Goal: Information Seeking & Learning: Understand process/instructions

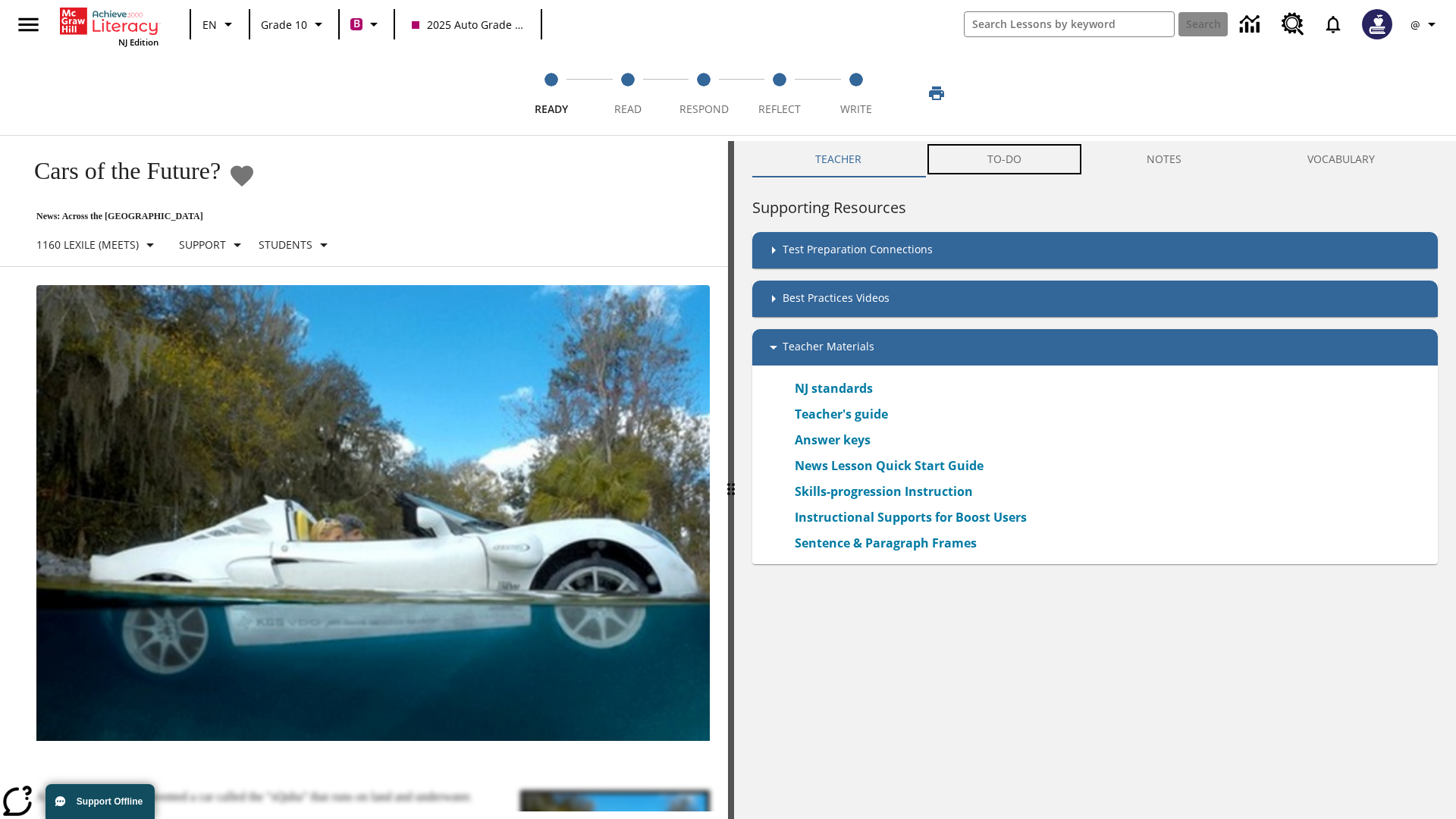
click at [1005, 160] on button "TO-DO" at bounding box center [1004, 159] width 160 height 36
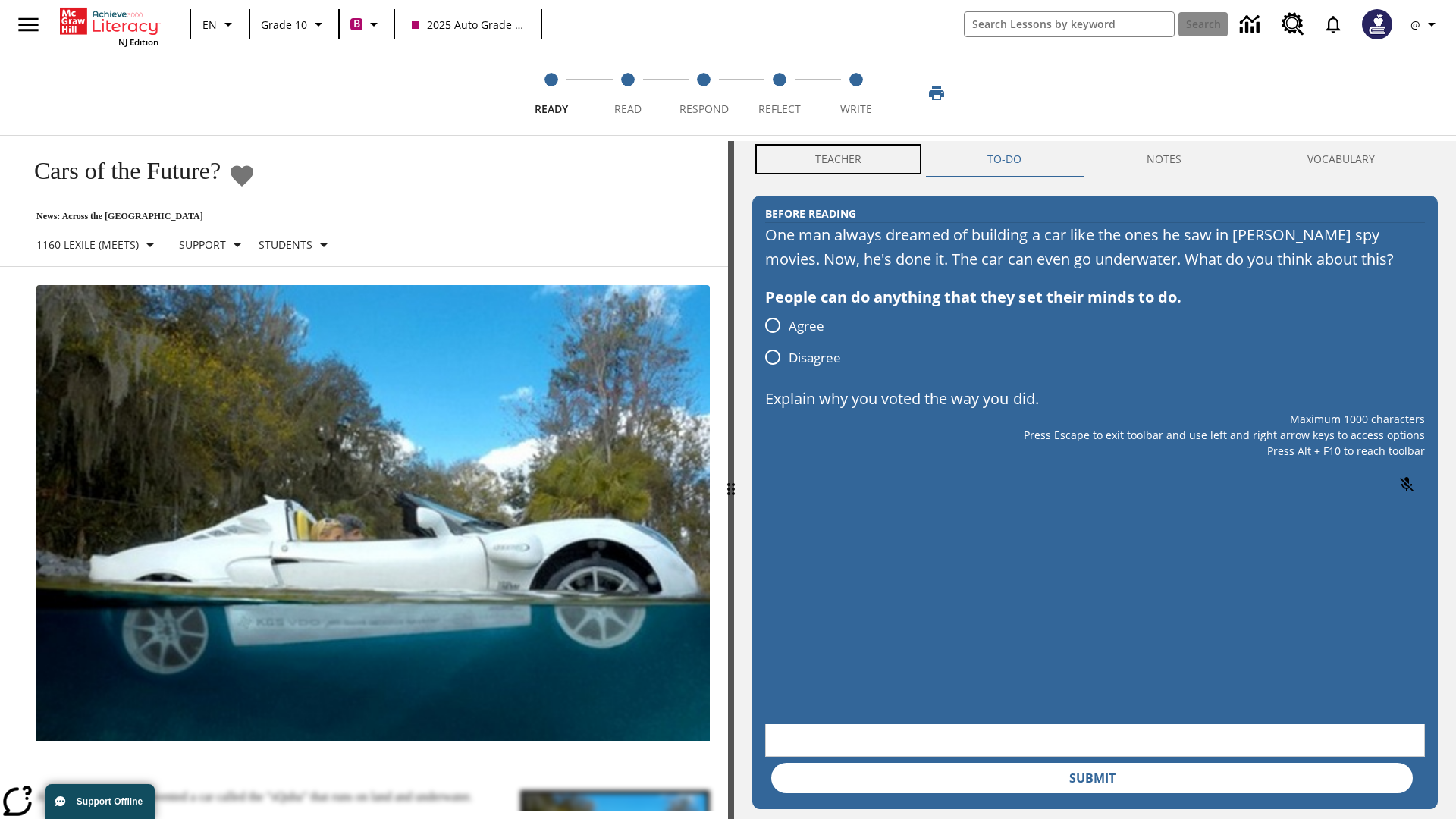
scroll to position [1, 0]
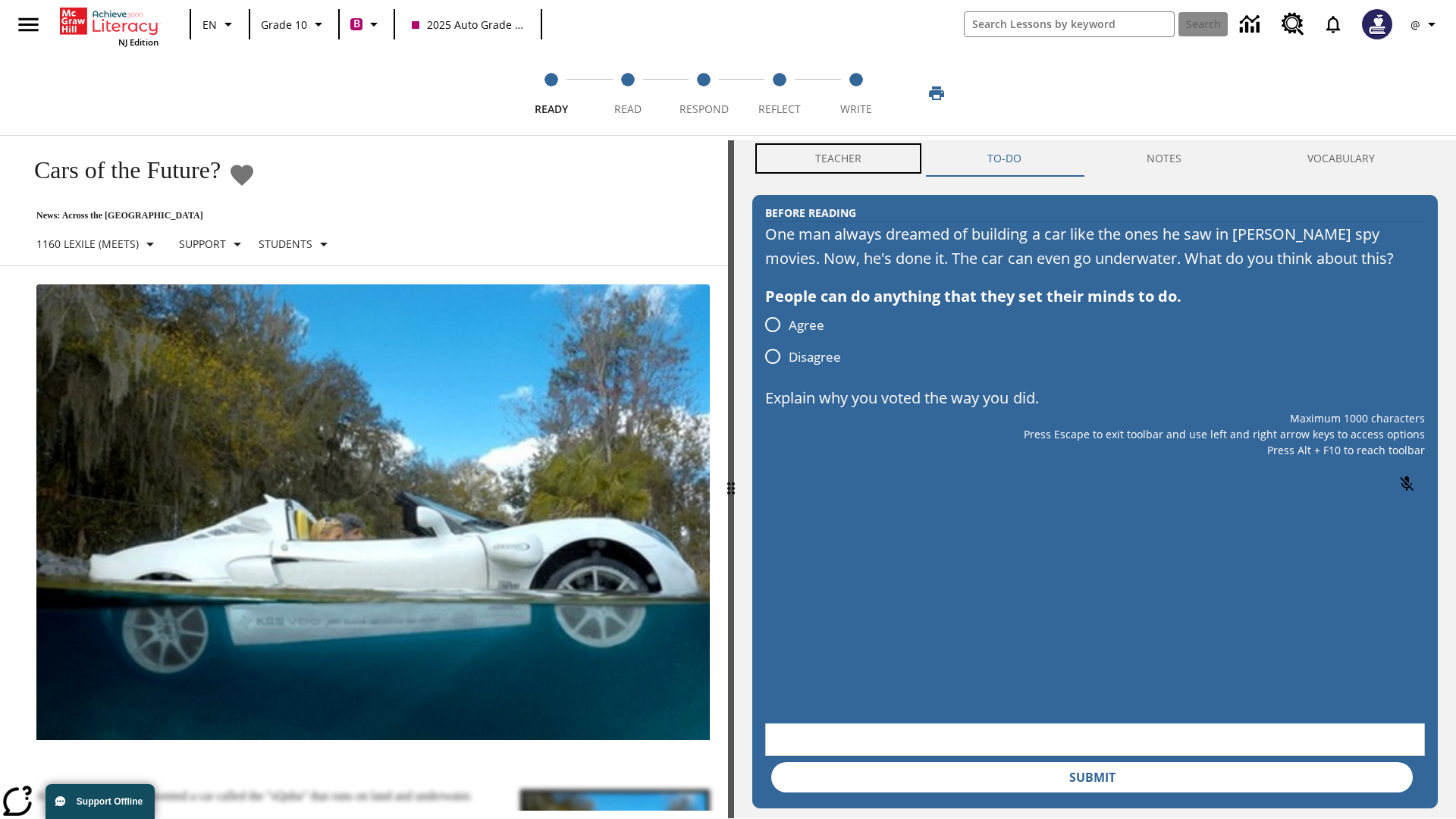
click at [838, 160] on button "Teacher" at bounding box center [838, 158] width 172 height 36
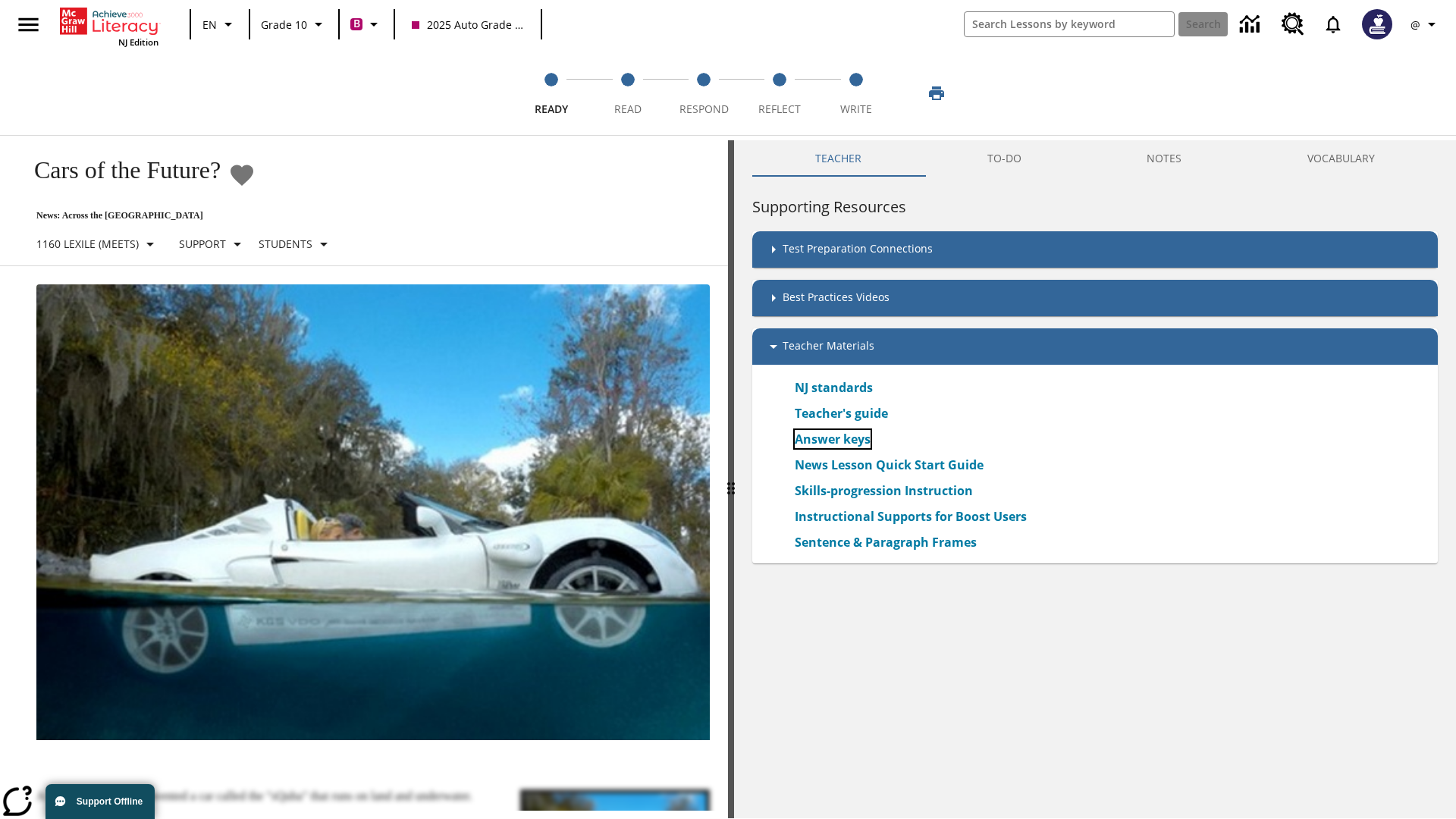
click at [832, 439] on link "Answer keys" at bounding box center [832, 439] width 76 height 18
click at [628, 94] on span "Read" at bounding box center [628, 104] width 28 height 28
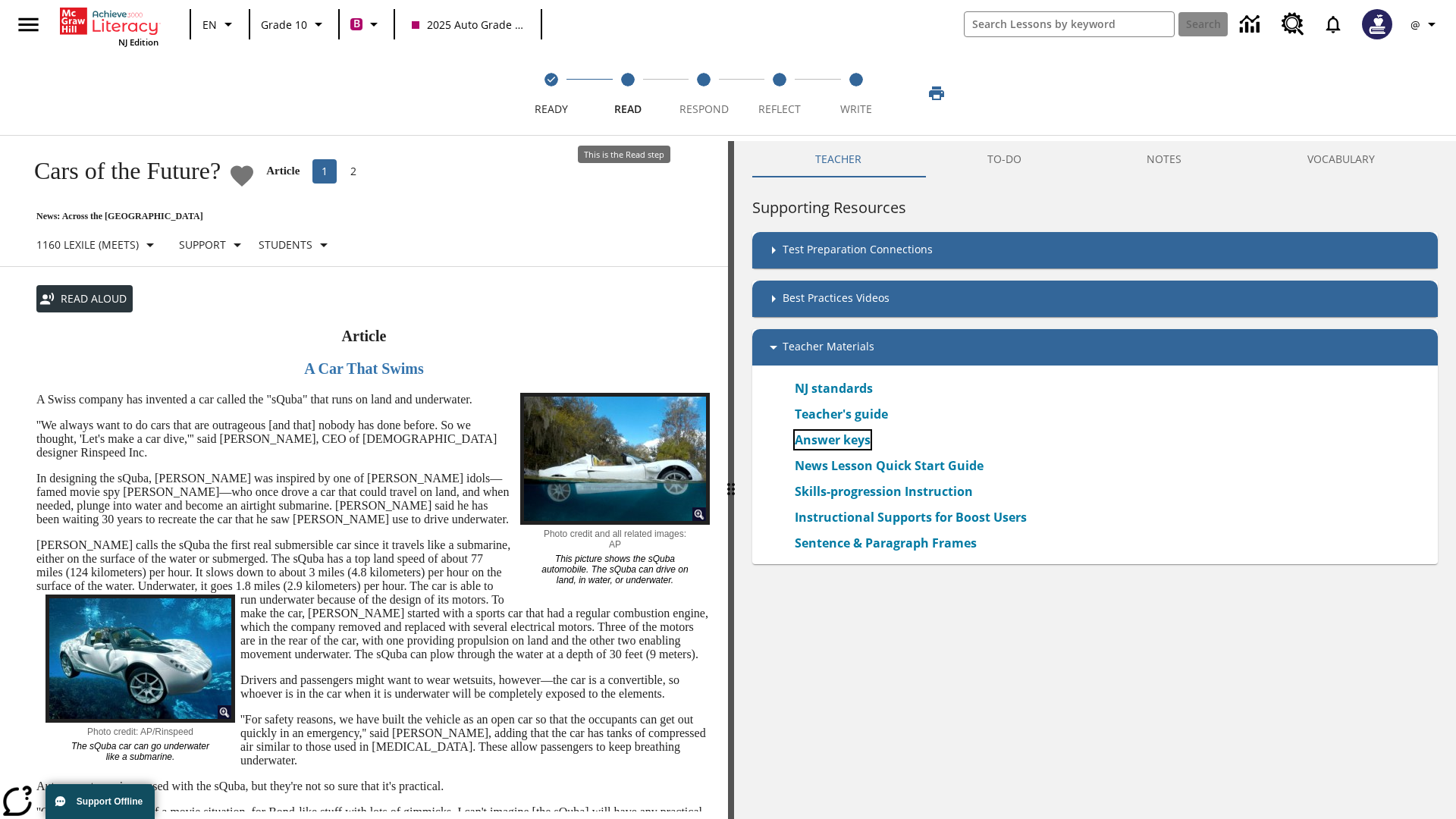
click at [832, 439] on link "Answer keys" at bounding box center [832, 439] width 76 height 18
click at [703, 94] on span "Respond" at bounding box center [704, 104] width 49 height 28
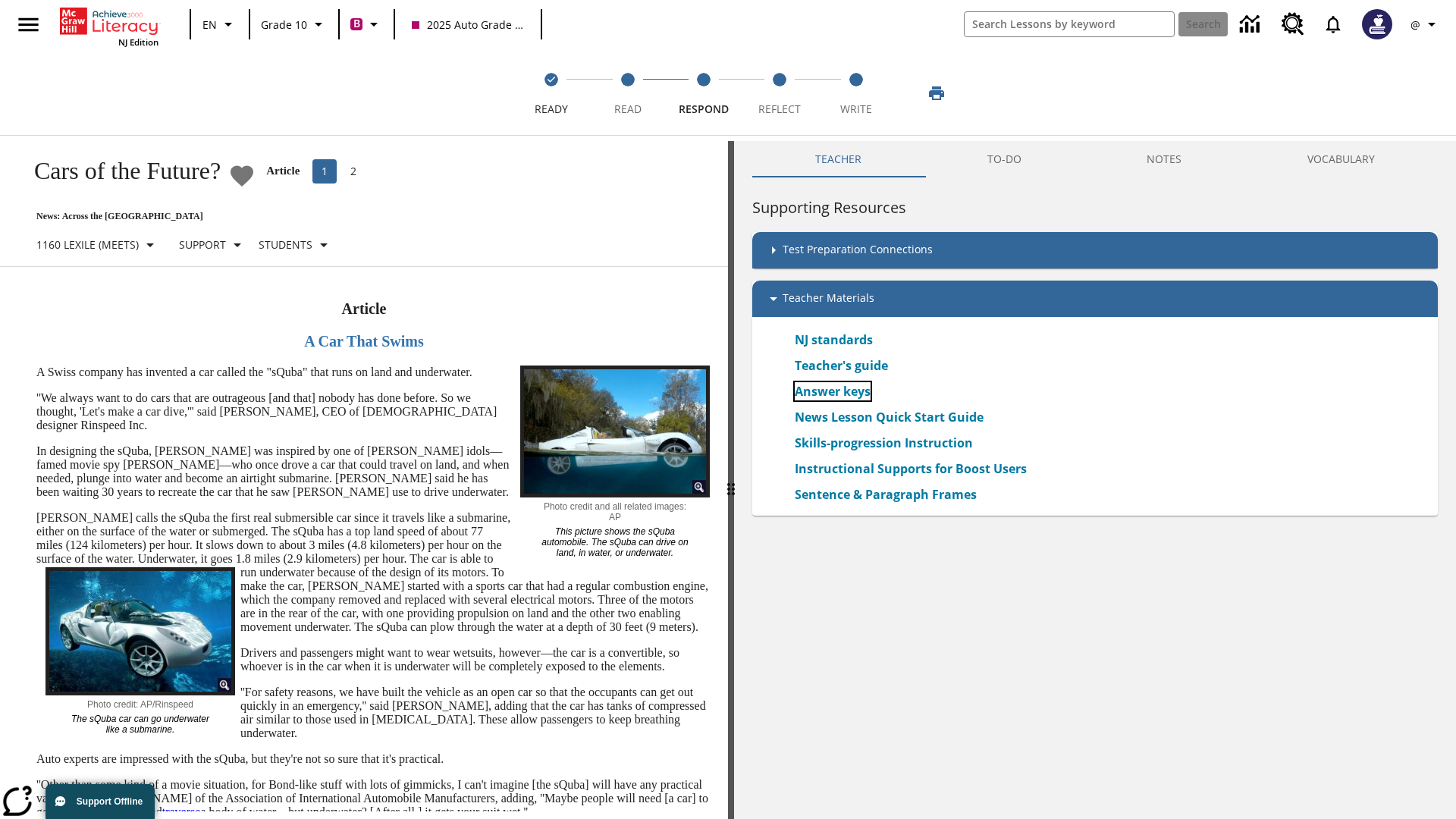
click at [832, 391] on link "Answer keys" at bounding box center [832, 391] width 76 height 18
click at [779, 94] on span "Reflect" at bounding box center [779, 104] width 42 height 28
click at [832, 391] on link "Answer keys" at bounding box center [832, 391] width 76 height 18
click at [855, 94] on span "Write" at bounding box center [856, 104] width 32 height 28
